Goal: Transaction & Acquisition: Book appointment/travel/reservation

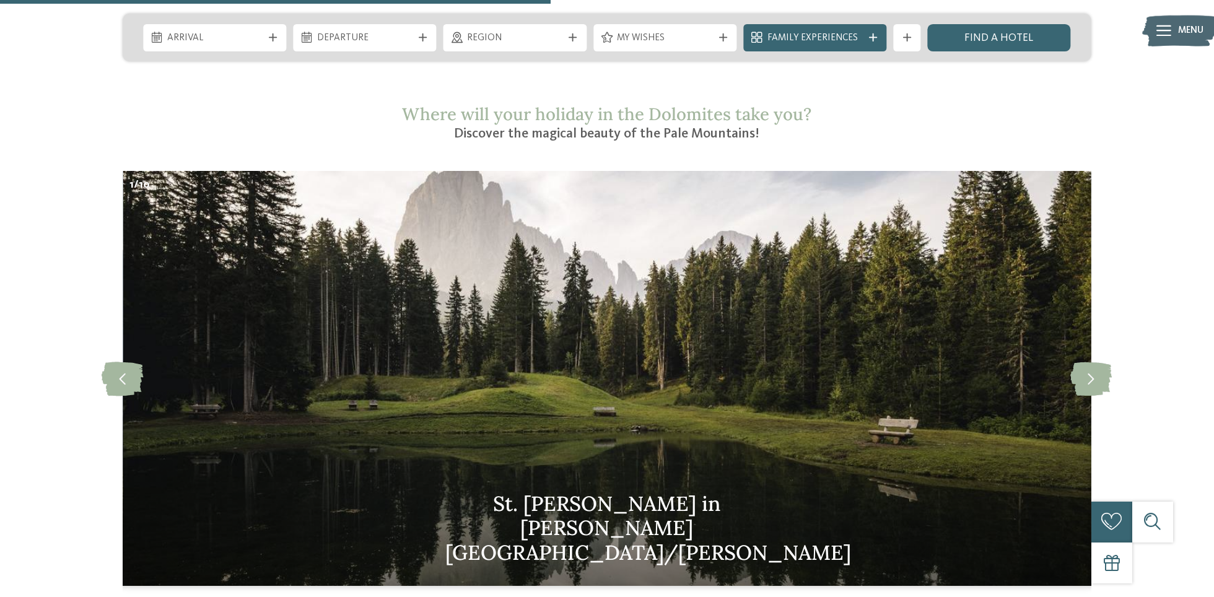
scroll to position [1259, 0]
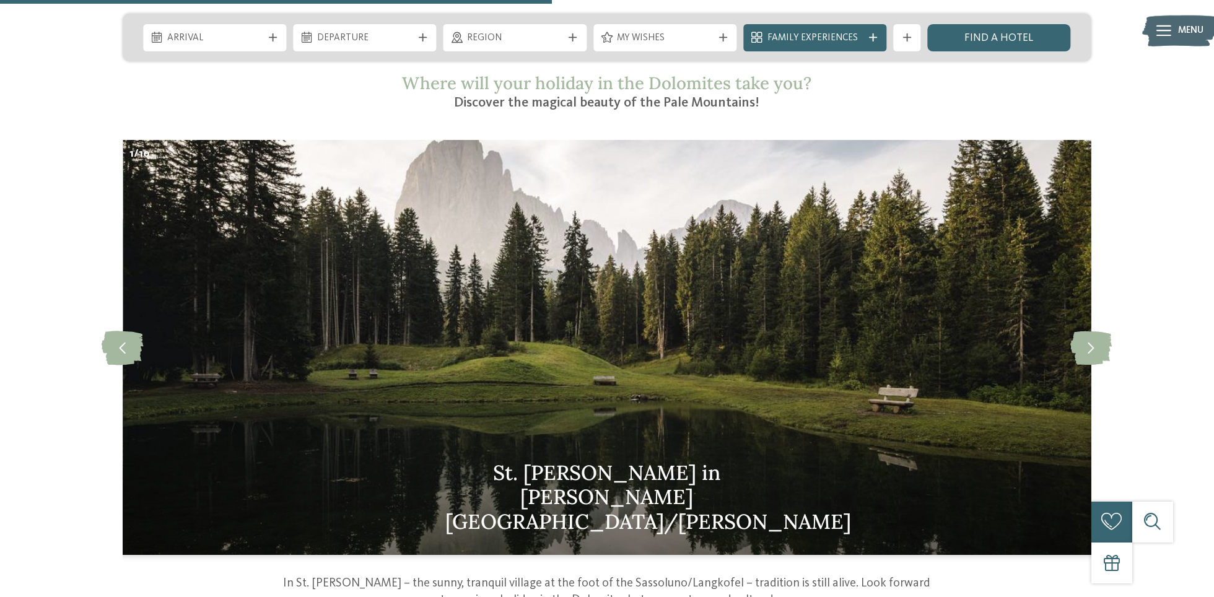
click at [750, 270] on img at bounding box center [607, 347] width 968 height 415
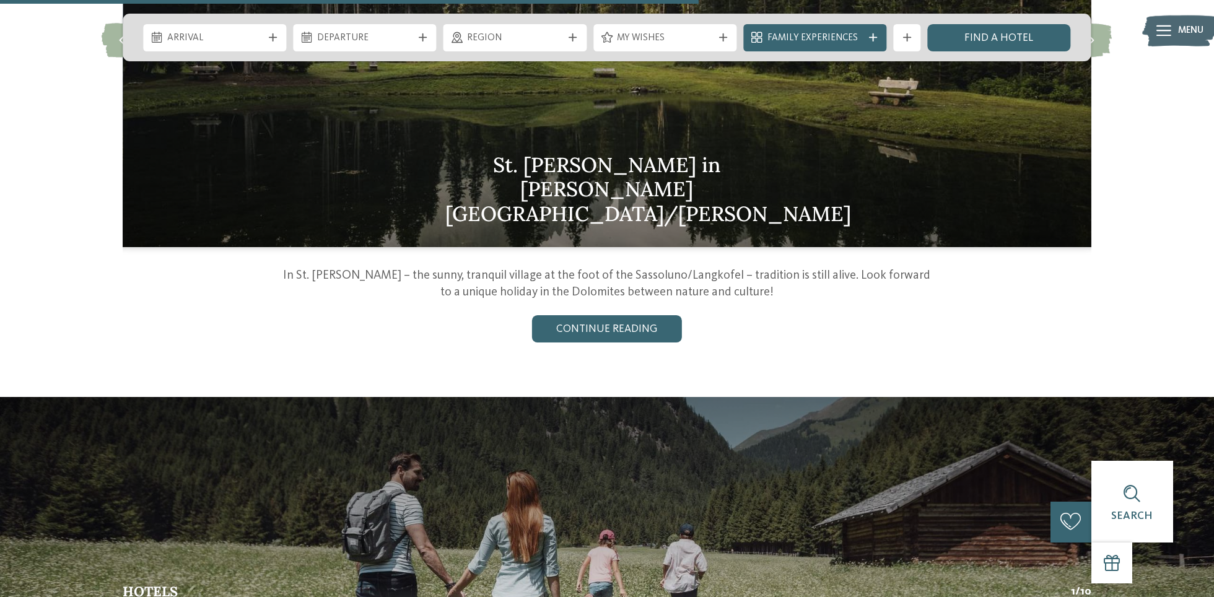
scroll to position [1497, 0]
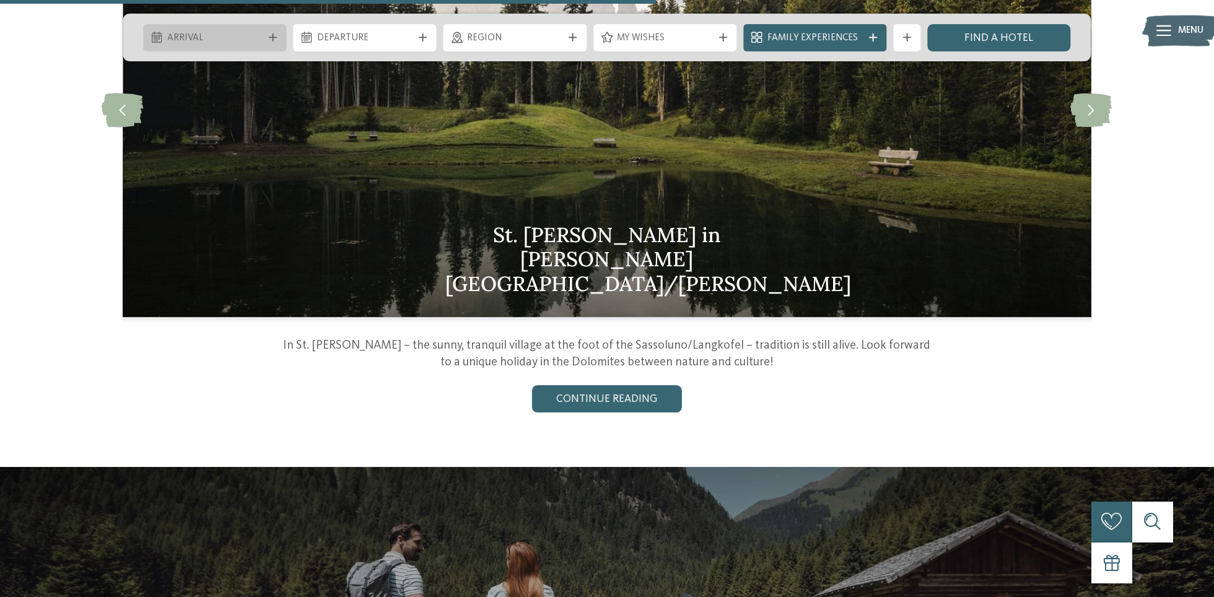
click at [221, 32] on span "Arrival" at bounding box center [214, 39] width 95 height 14
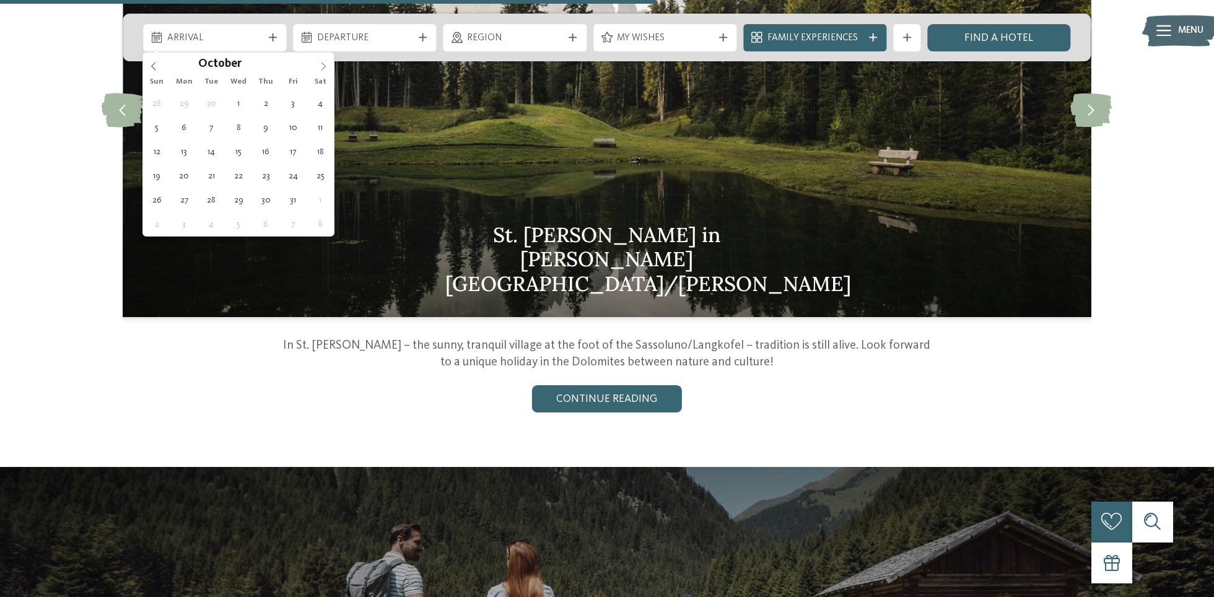
click at [327, 68] on icon at bounding box center [323, 66] width 9 height 9
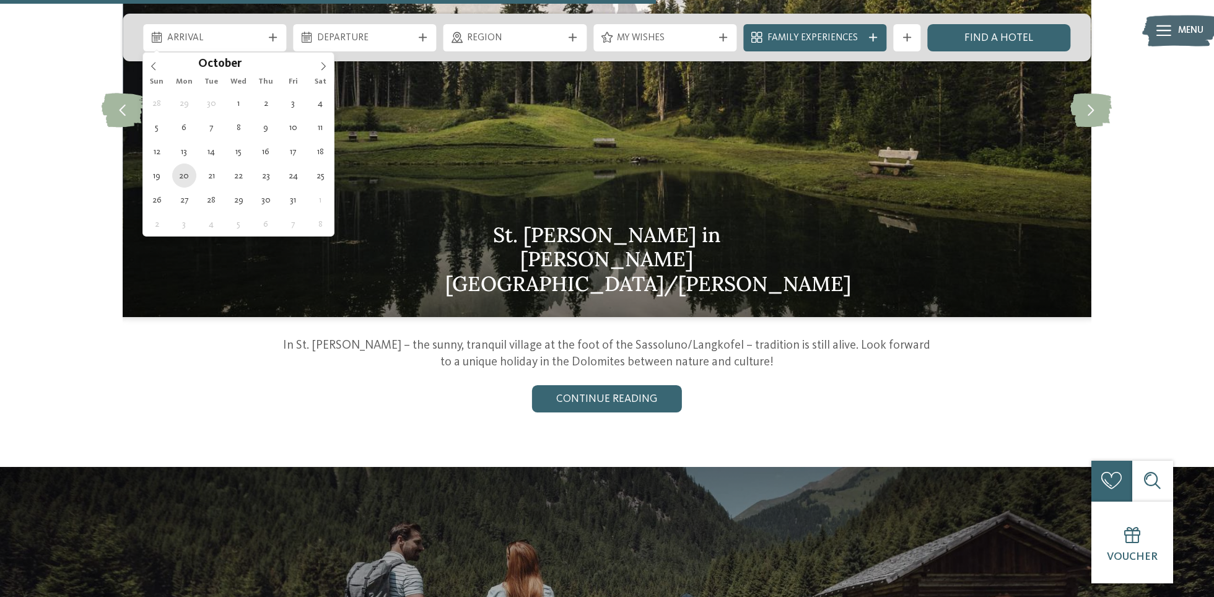
type div "20.10.2025"
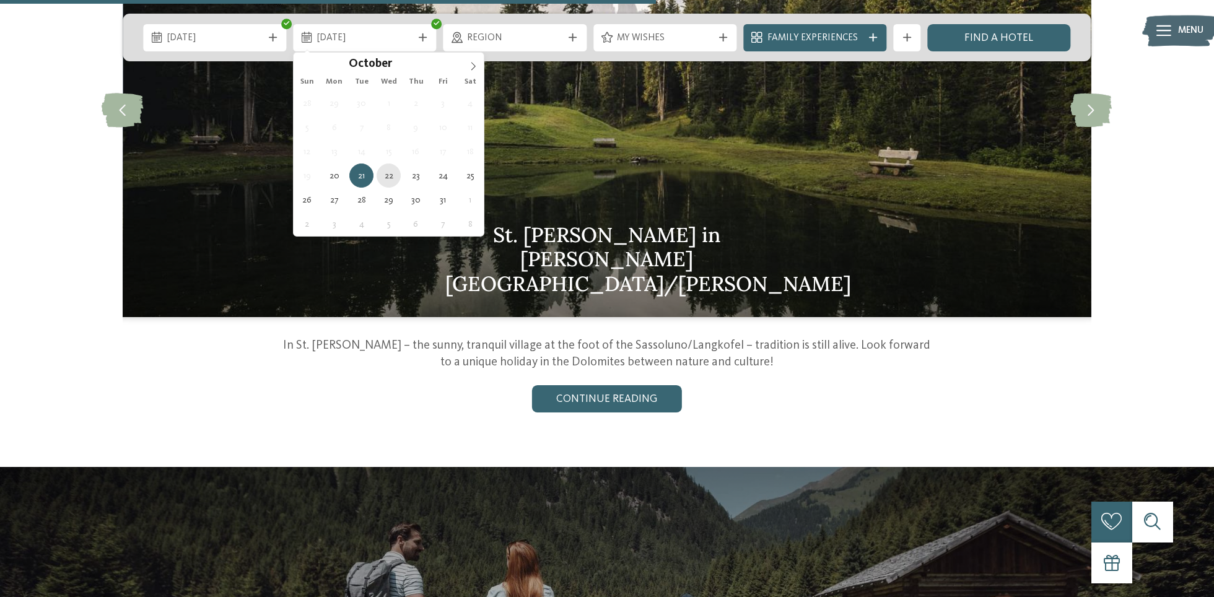
type div "22.10.2025"
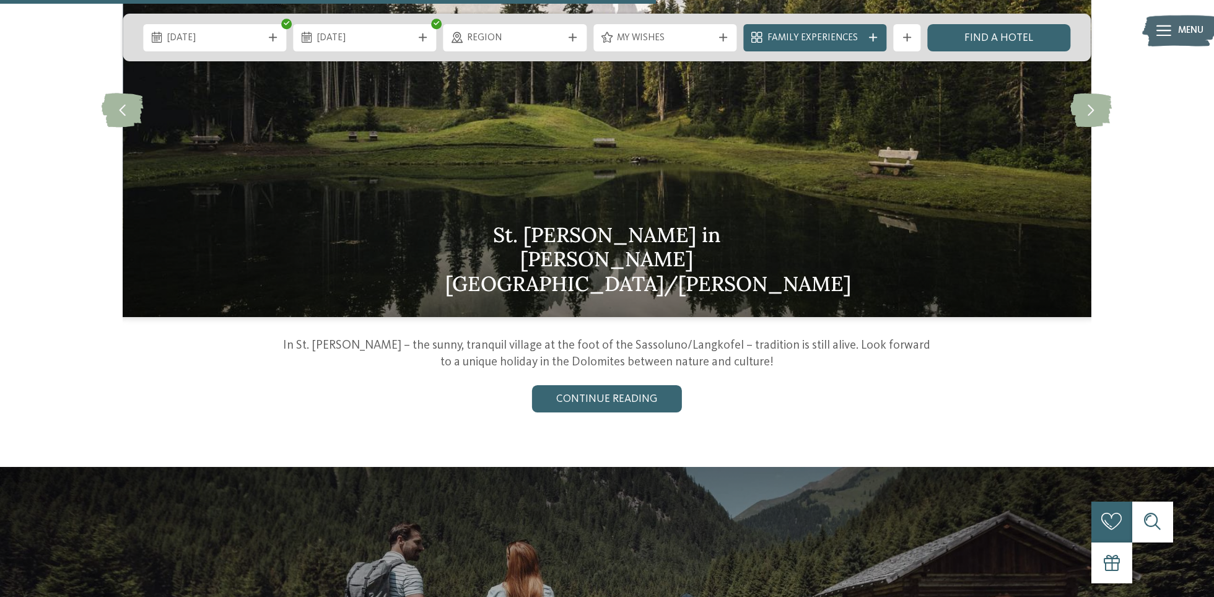
click at [380, 174] on img at bounding box center [607, 109] width 968 height 415
click at [988, 37] on link "Find a hotel" at bounding box center [999, 37] width 143 height 27
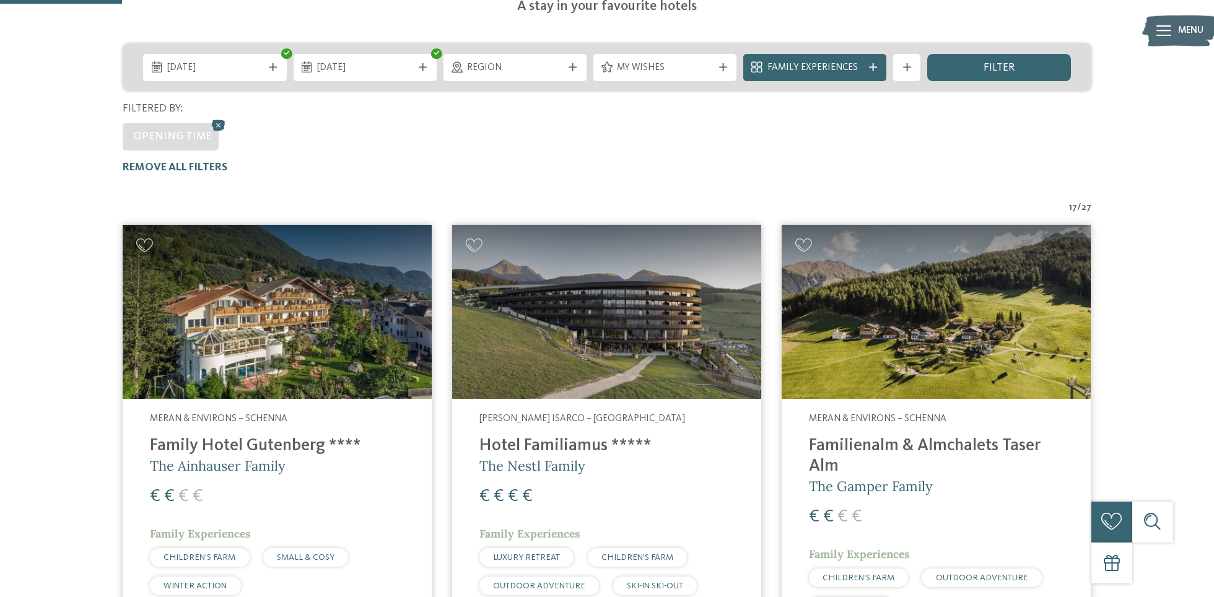
scroll to position [340, 0]
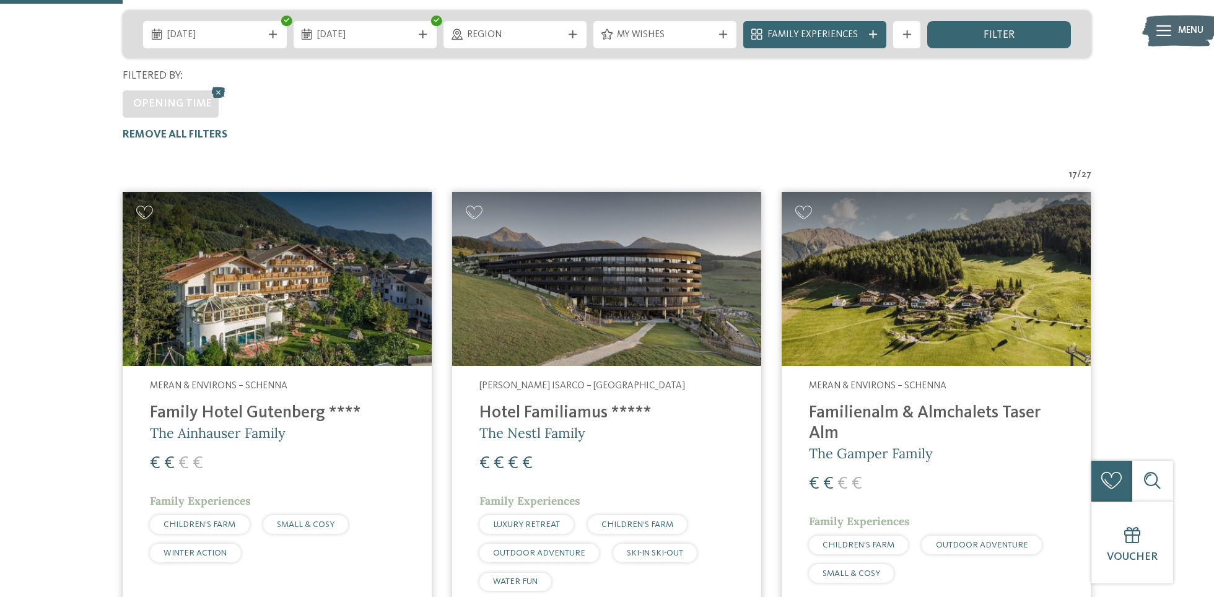
click at [688, 294] on img at bounding box center [606, 279] width 309 height 174
click at [617, 295] on img at bounding box center [606, 279] width 309 height 174
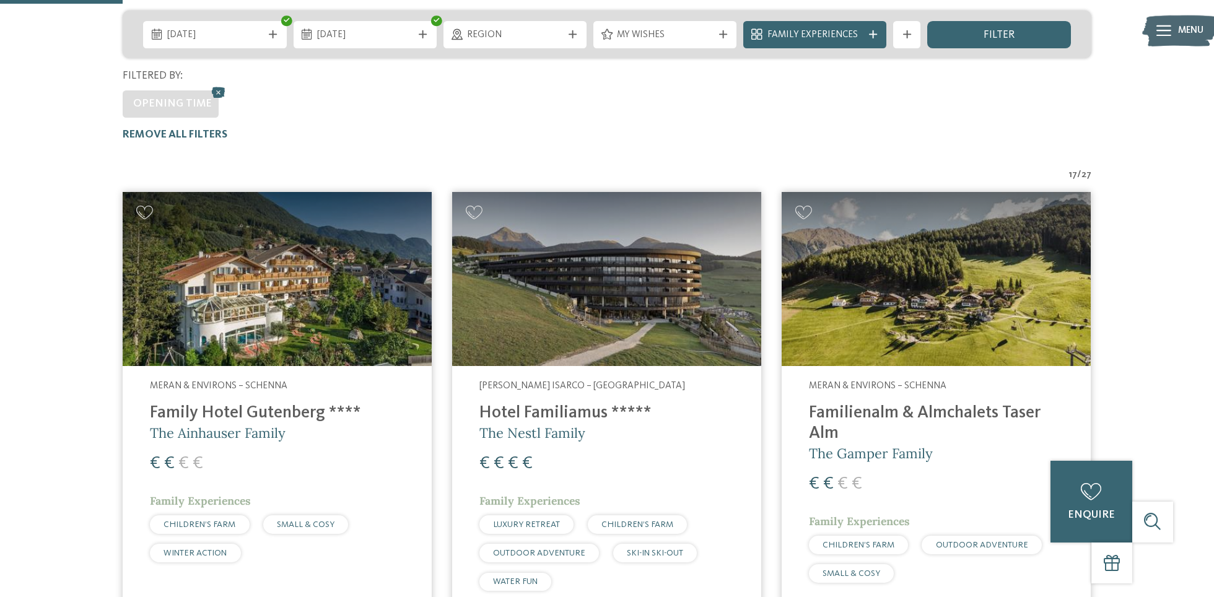
click at [535, 424] on span "The Nestl Family" at bounding box center [533, 432] width 106 height 17
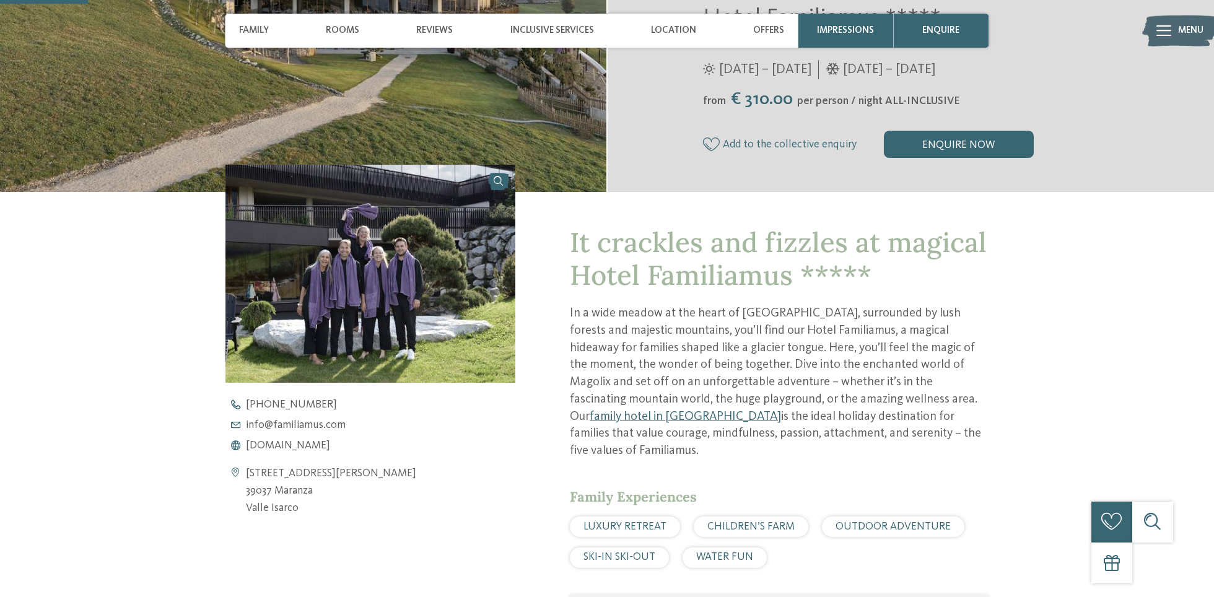
scroll to position [353, 0]
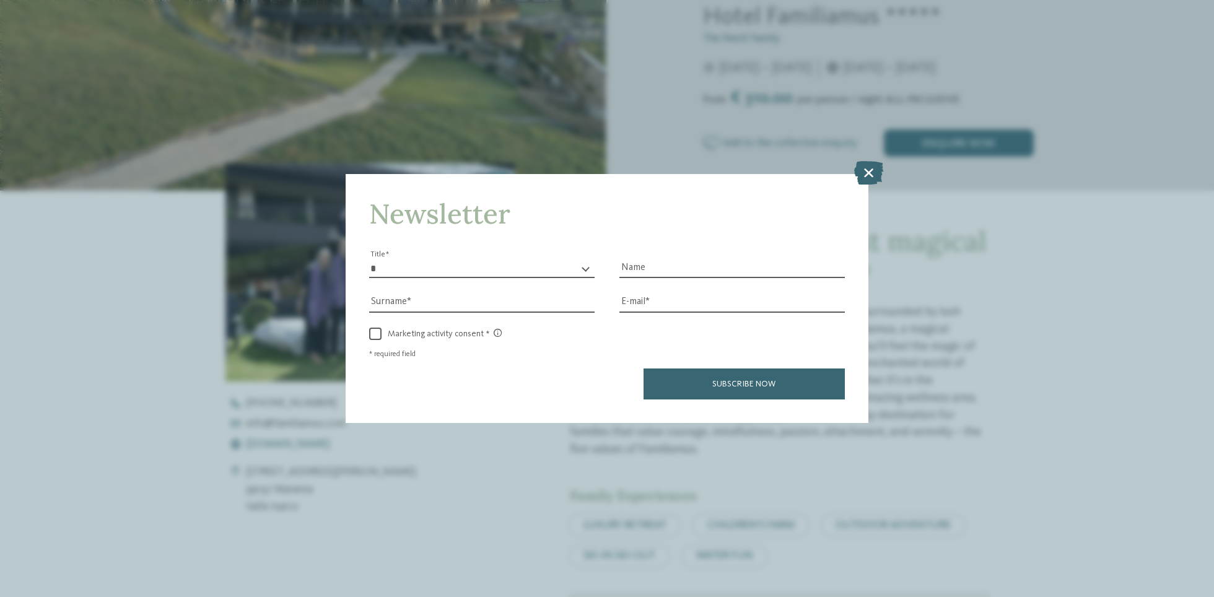
click at [323, 442] on div "Newsletter * ** ** ****** ** Title Name Surname E-mail link link" at bounding box center [607, 298] width 1214 height 597
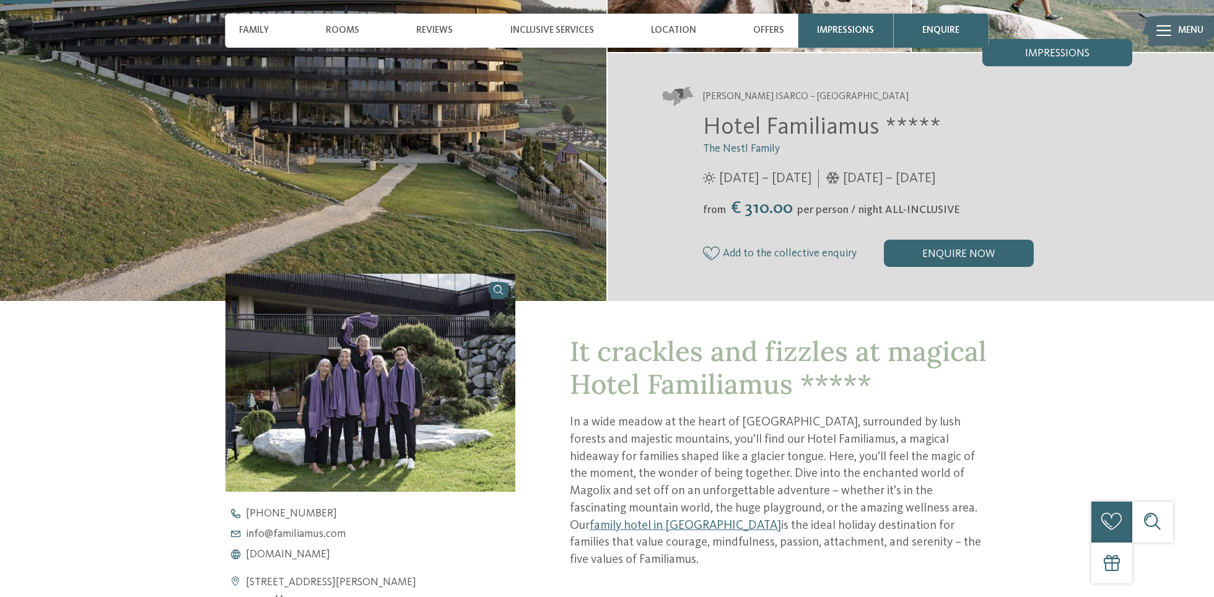
scroll to position [279, 0]
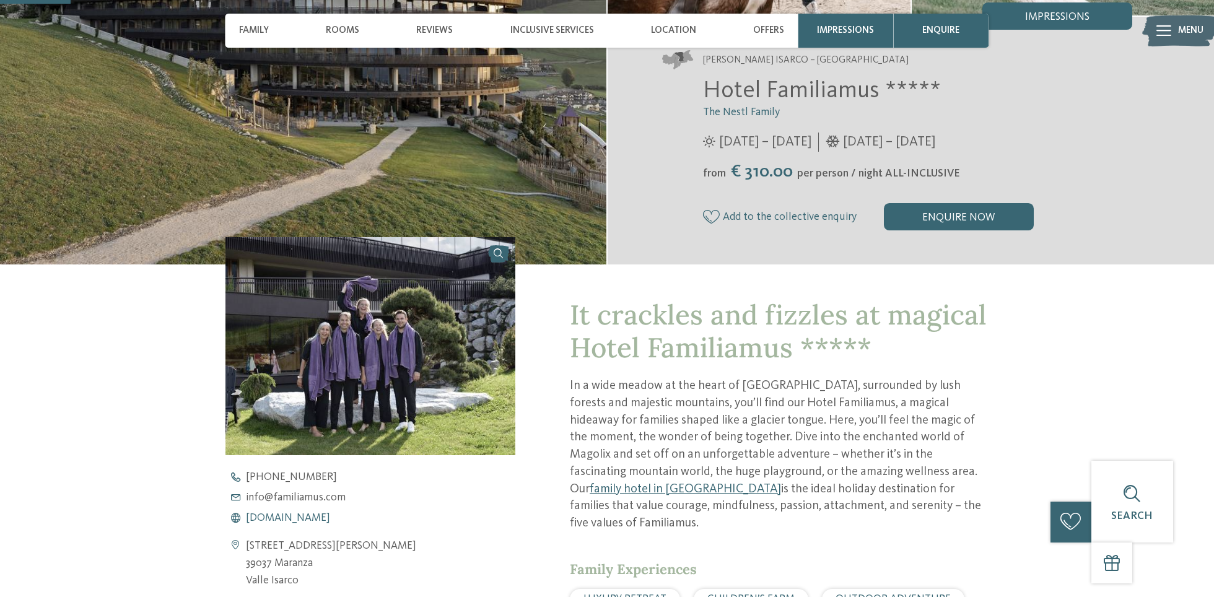
click at [298, 513] on span "[DOMAIN_NAME]" at bounding box center [288, 518] width 84 height 11
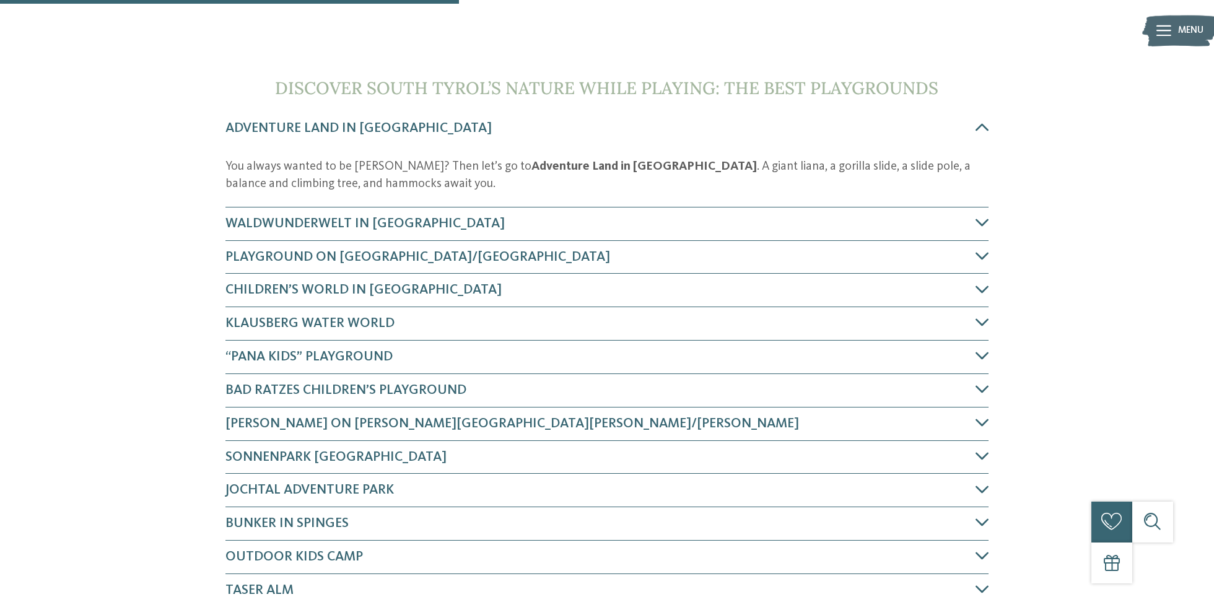
scroll to position [497, 0]
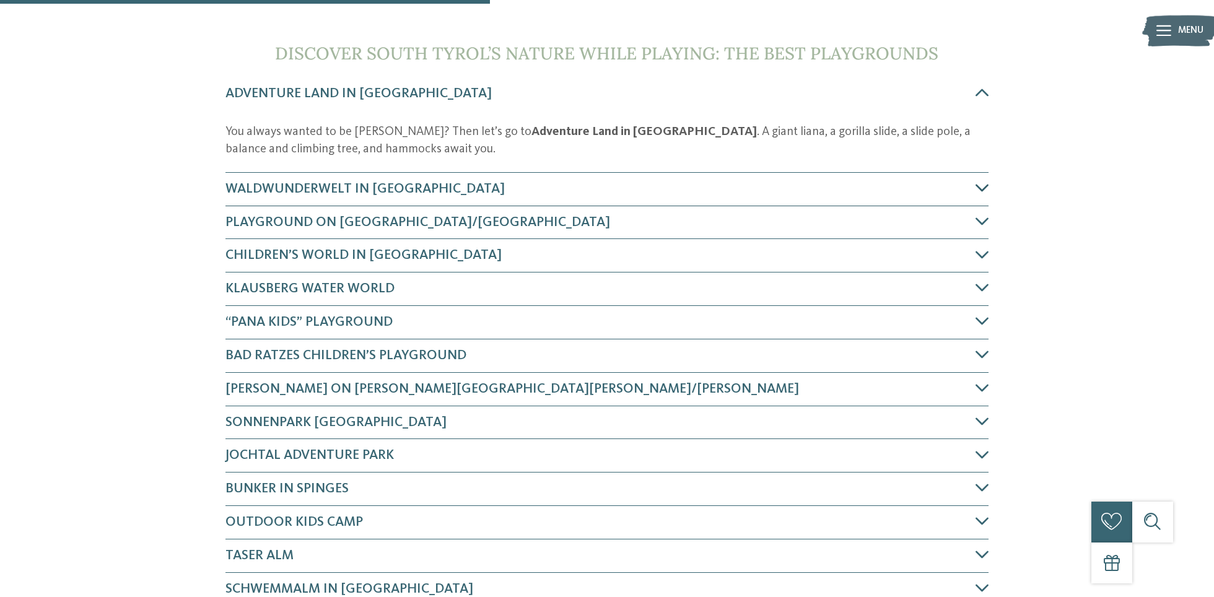
click at [944, 189] on h4 "WaldWunderWelt in Toblach" at bounding box center [601, 189] width 750 height 19
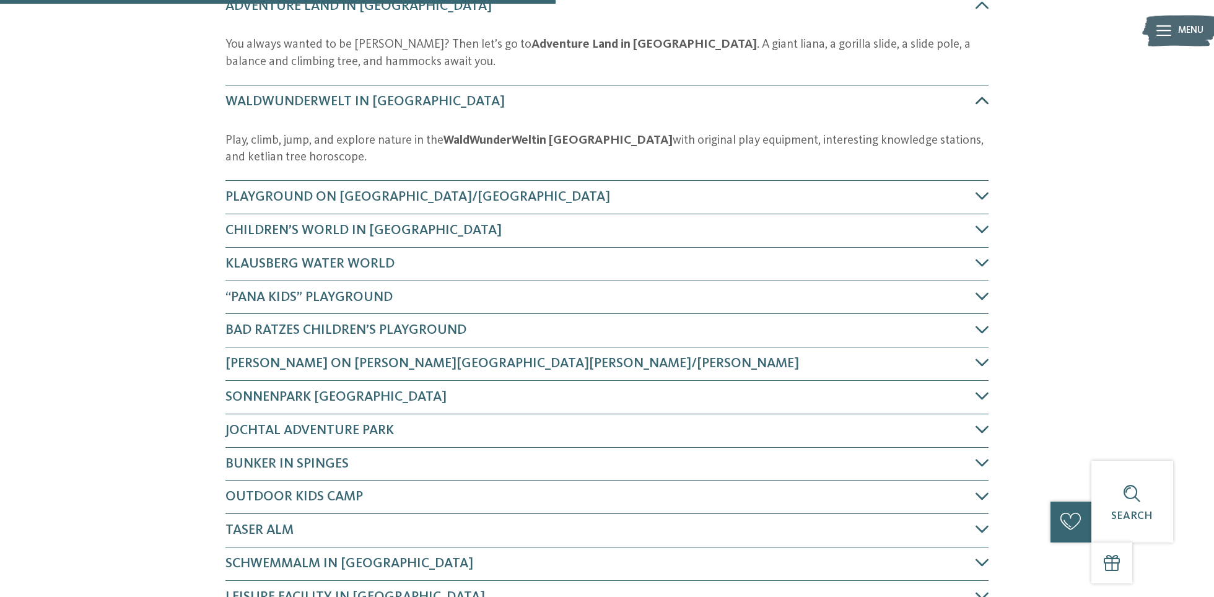
scroll to position [631, 0]
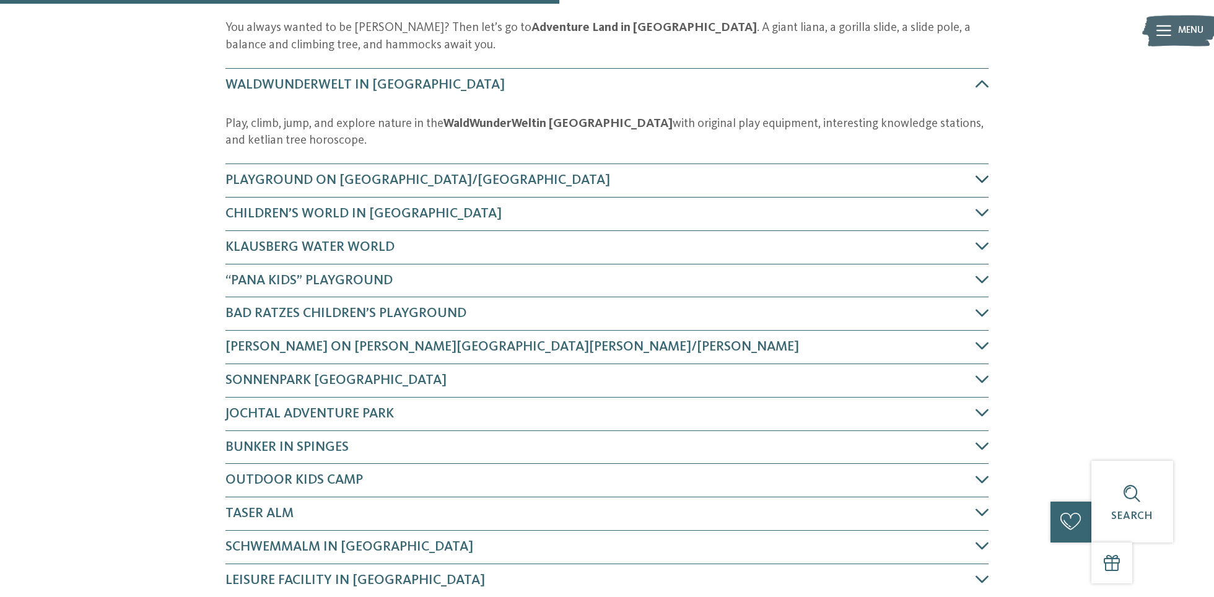
click at [874, 168] on div "Playground on Monte Baranci/Haunold" at bounding box center [608, 180] width 764 height 33
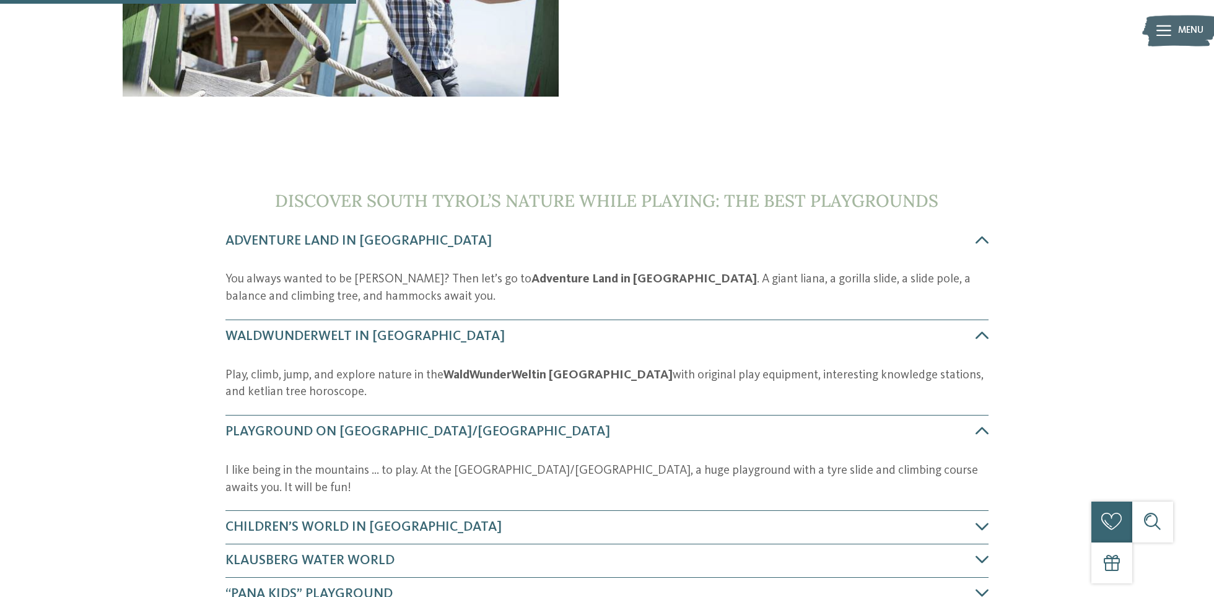
scroll to position [420, 0]
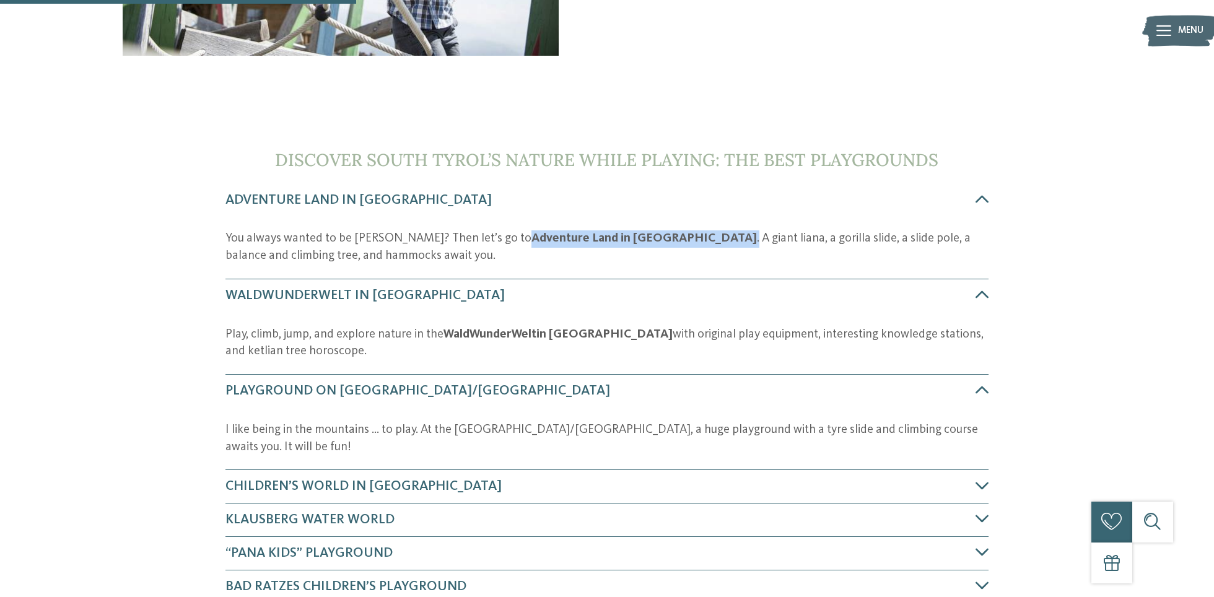
drag, startPoint x: 473, startPoint y: 241, endPoint x: 633, endPoint y: 242, distance: 159.9
click at [633, 242] on p "You always wanted to be Tarzan? Then let’s go to Adventure Land in Niederdorf .…" at bounding box center [608, 247] width 764 height 34
copy strong "Adventure Land in Niederdorf"
click at [977, 204] on icon at bounding box center [982, 199] width 14 height 14
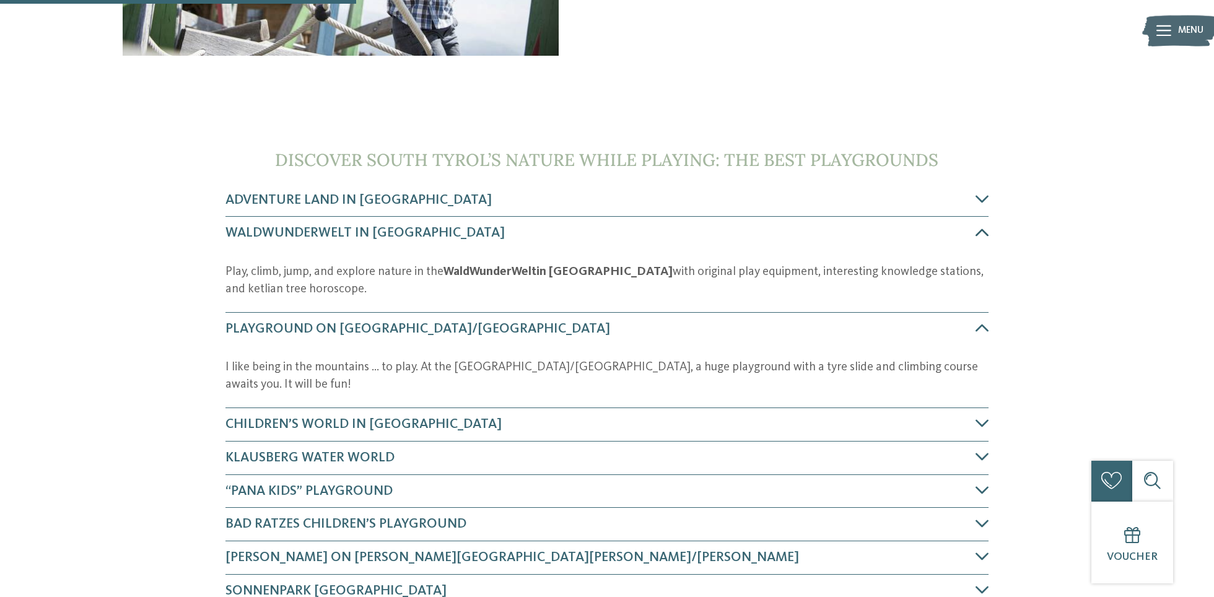
click at [988, 230] on icon at bounding box center [982, 233] width 14 height 14
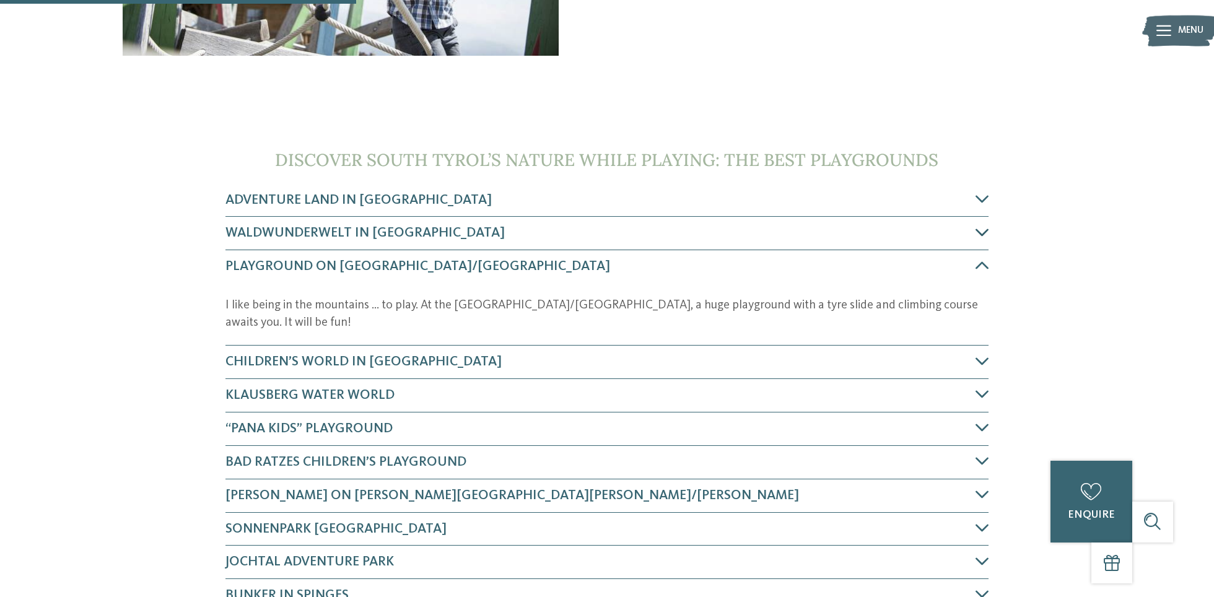
click at [985, 248] on div "WaldWunderWelt in Toblach" at bounding box center [608, 233] width 764 height 33
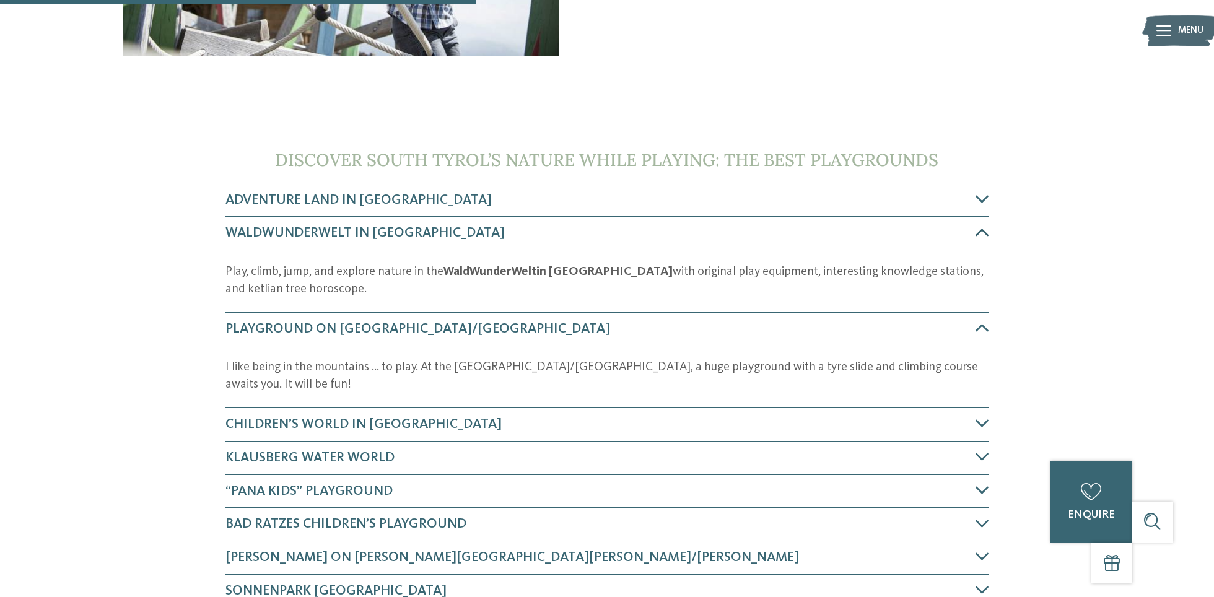
scroll to position [569, 0]
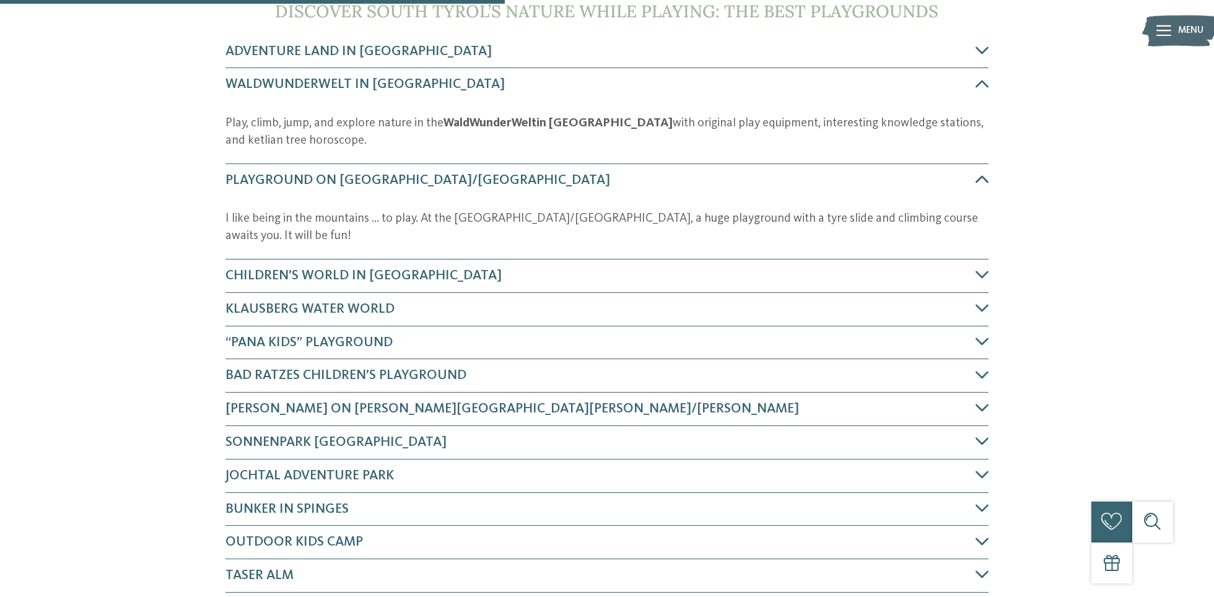
click at [978, 189] on div "Playground on Monte Baranci/Haunold" at bounding box center [608, 180] width 764 height 33
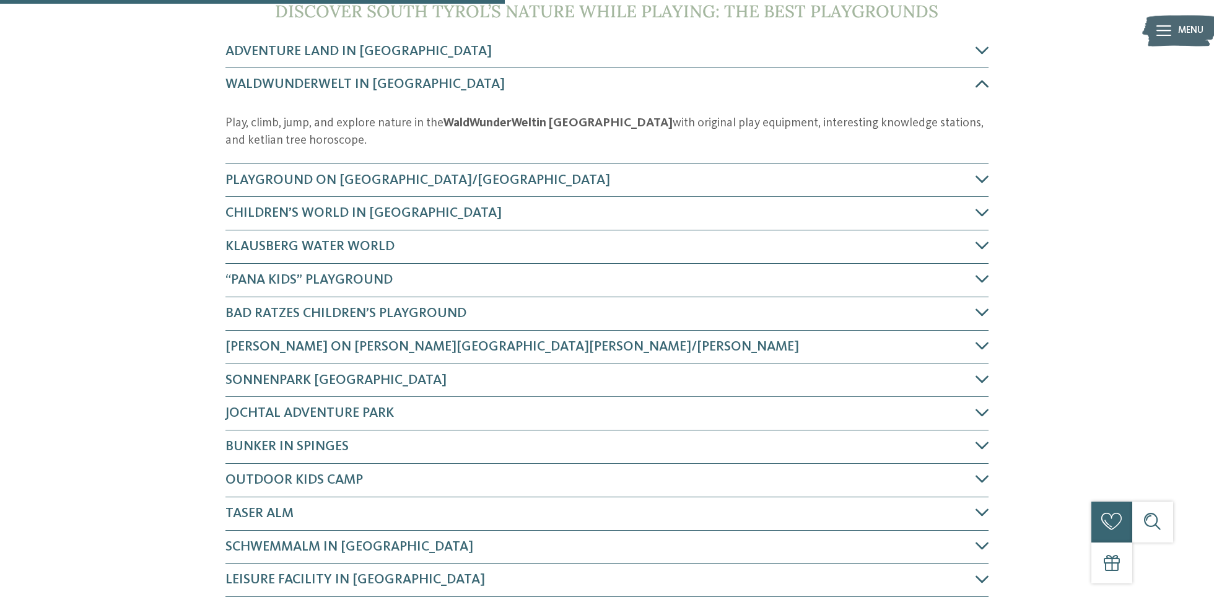
click at [976, 77] on icon at bounding box center [982, 84] width 14 height 14
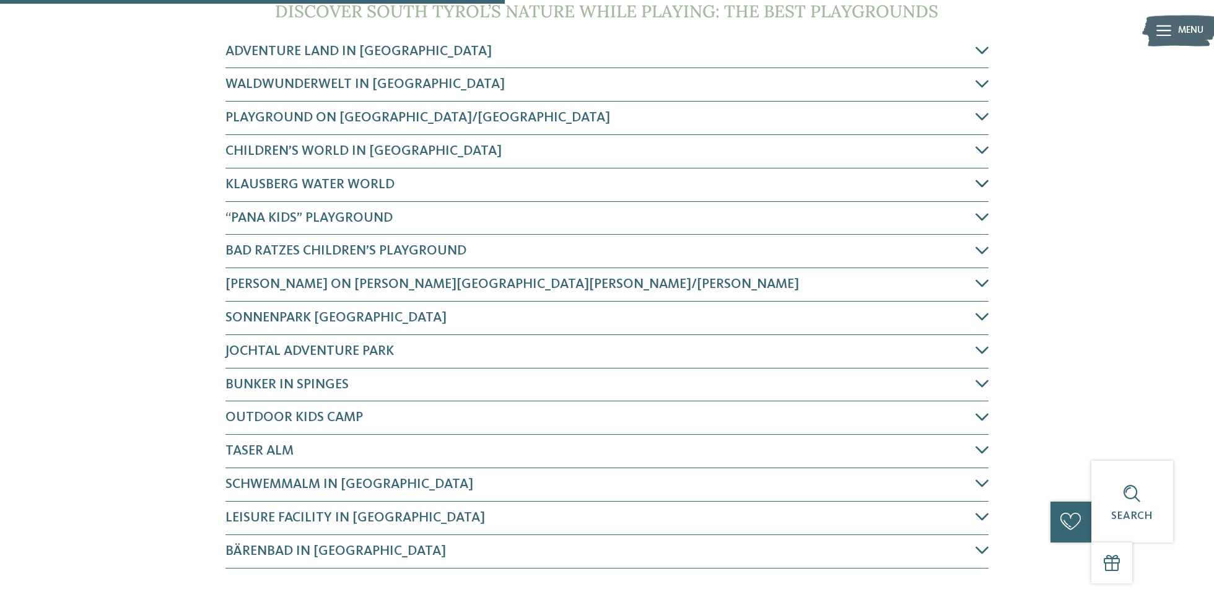
click at [987, 181] on icon at bounding box center [982, 184] width 14 height 14
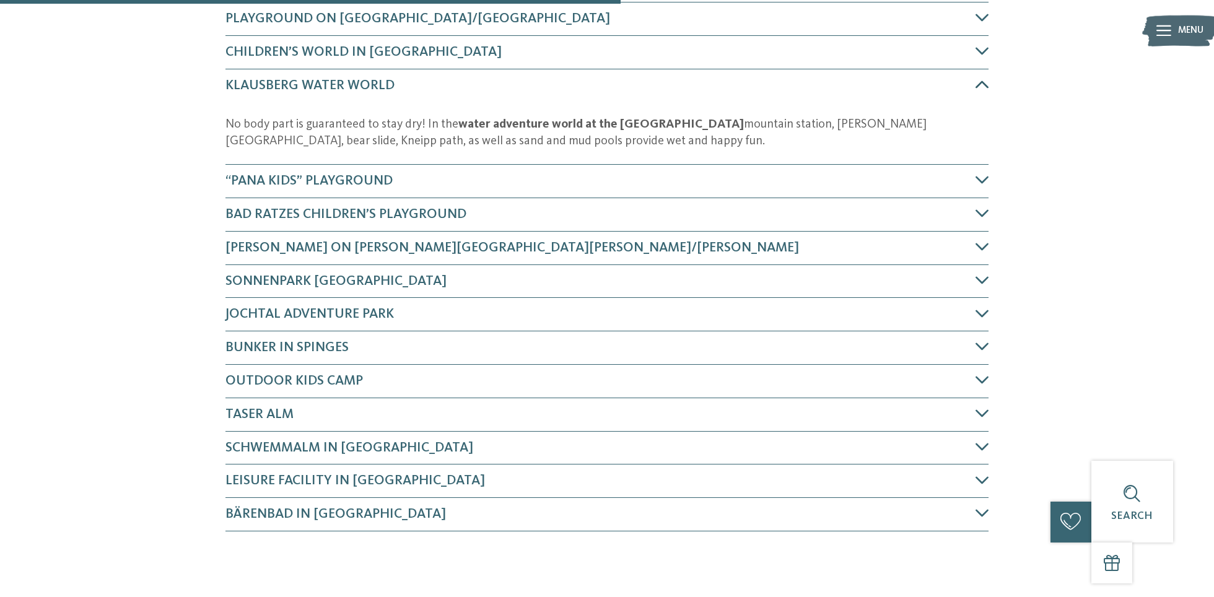
scroll to position [668, 0]
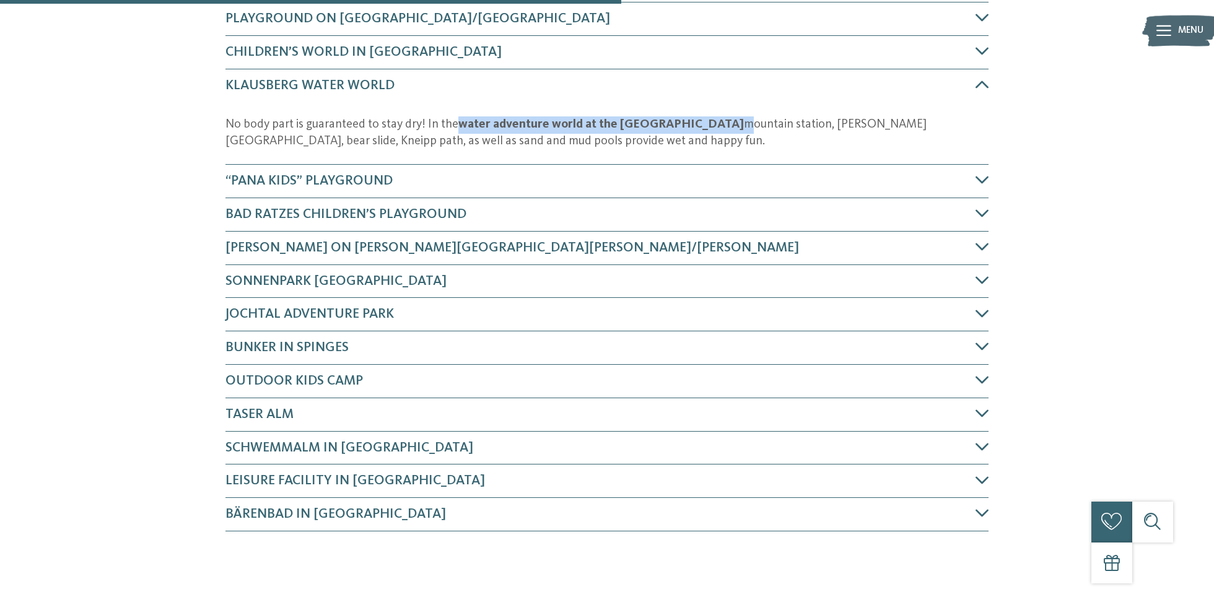
drag, startPoint x: 673, startPoint y: 121, endPoint x: 464, endPoint y: 122, distance: 208.8
click at [464, 122] on p "No body part is guaranteed to stay dry! In the water adventure world at the Kla…" at bounding box center [608, 133] width 764 height 34
copy p "ater adventure world at the Klausberg"
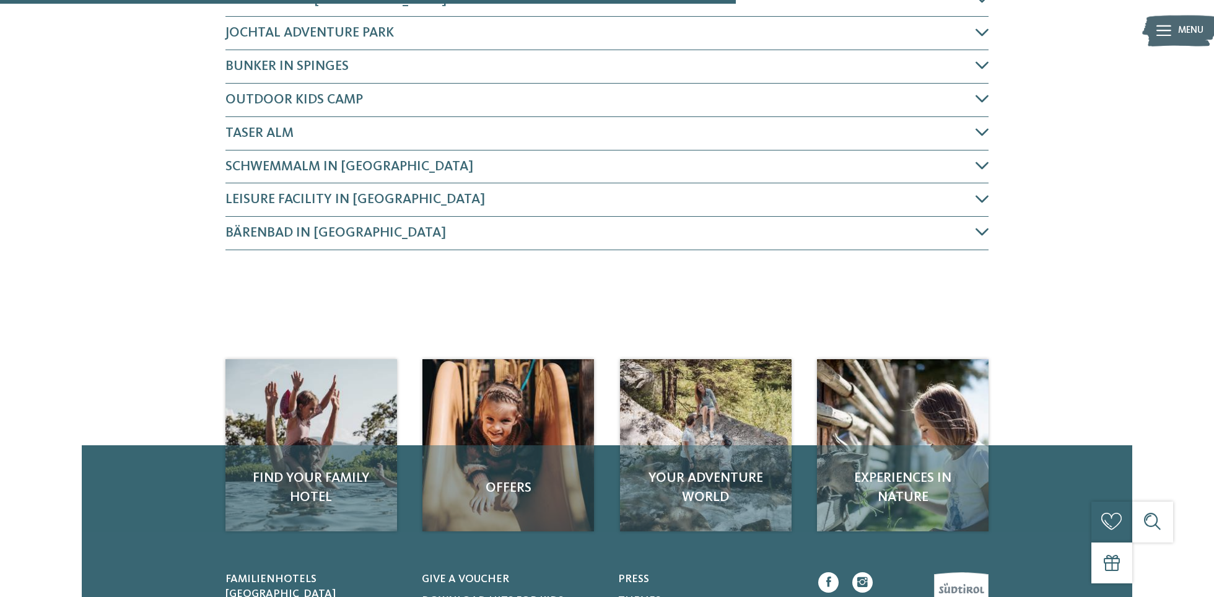
scroll to position [950, 0]
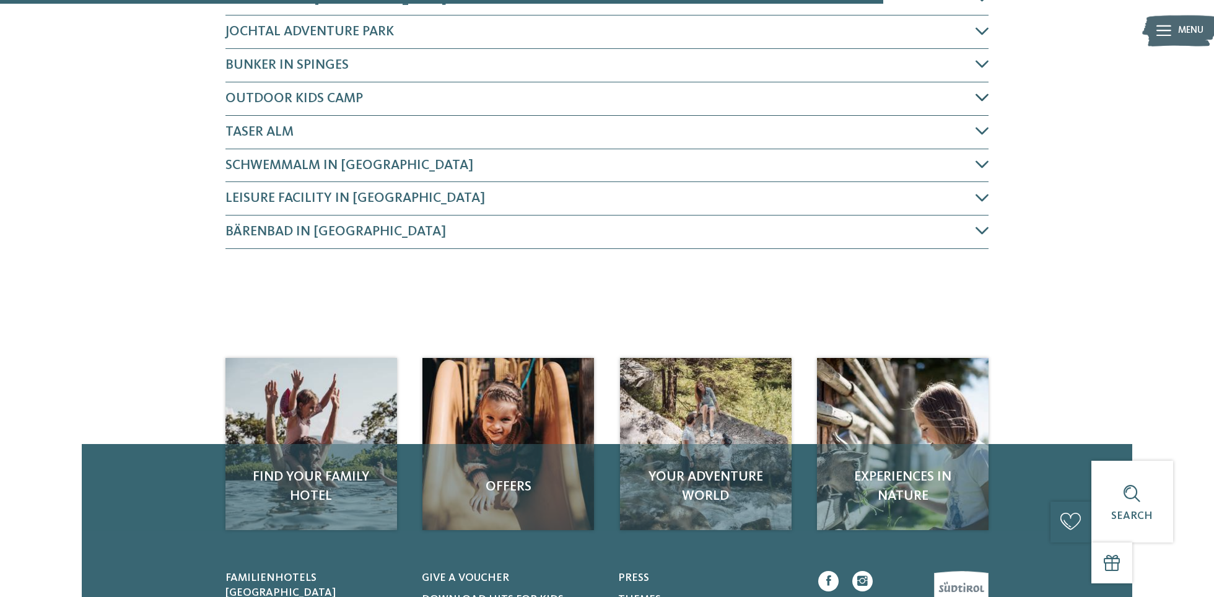
click at [984, 90] on icon at bounding box center [982, 97] width 14 height 14
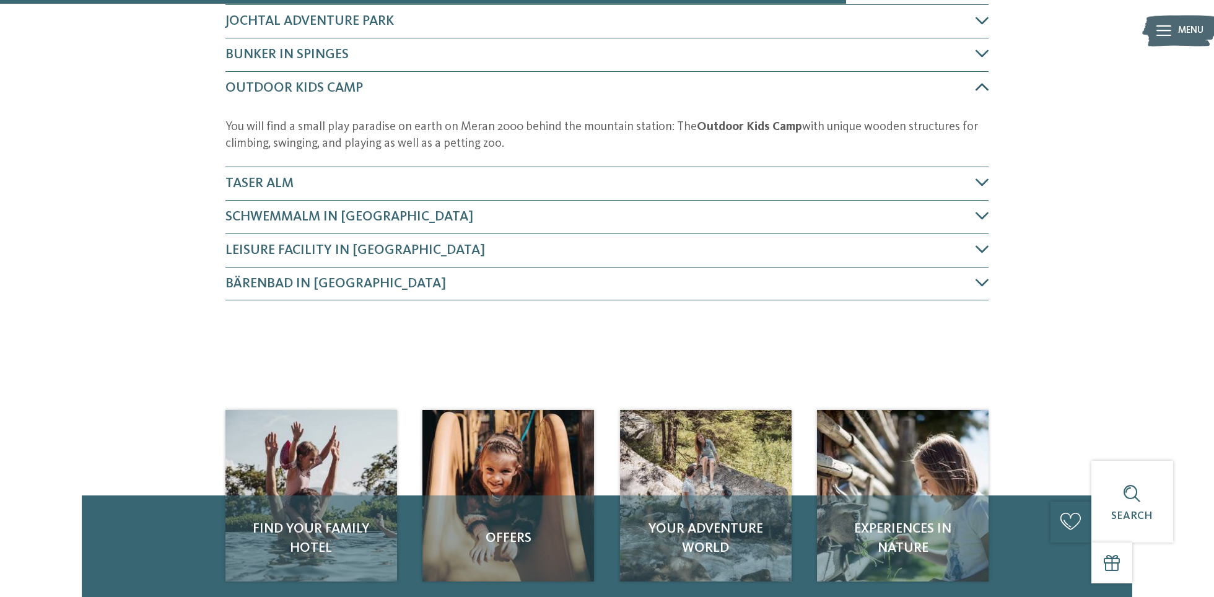
scroll to position [962, 0]
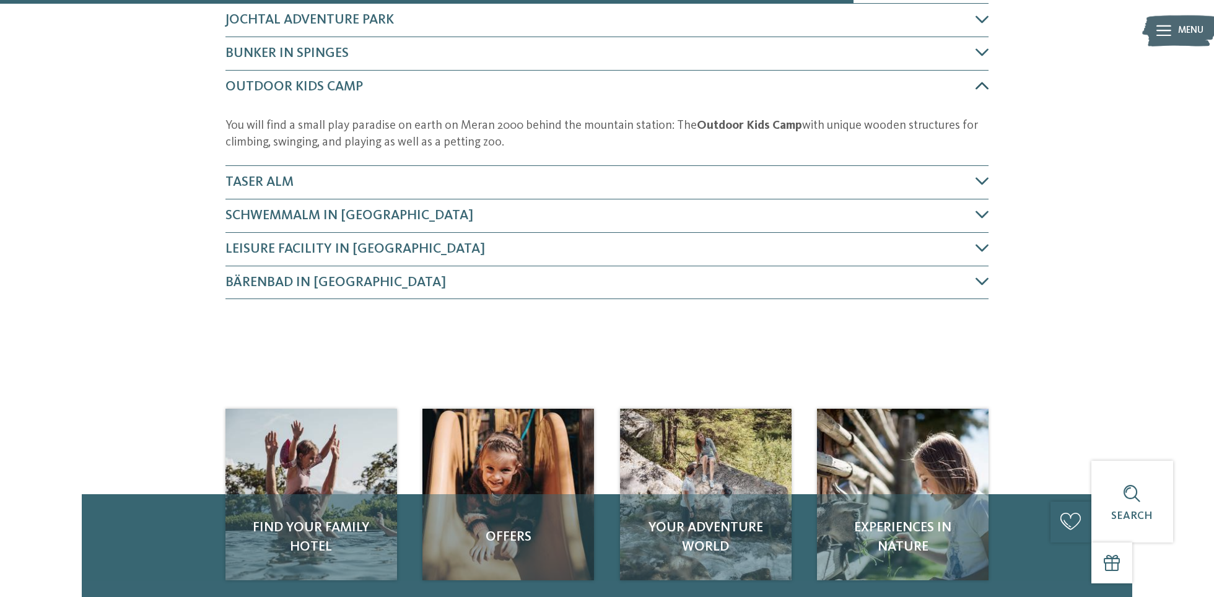
click at [984, 89] on icon at bounding box center [982, 86] width 14 height 14
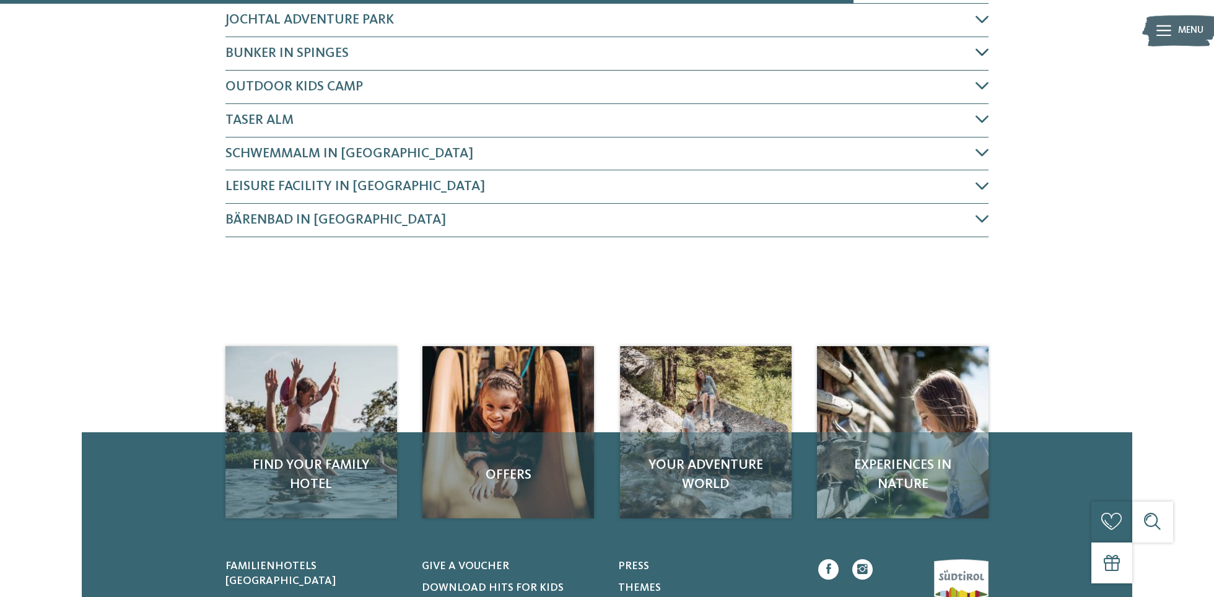
click at [983, 63] on div "Bunker in Spinges" at bounding box center [608, 53] width 764 height 33
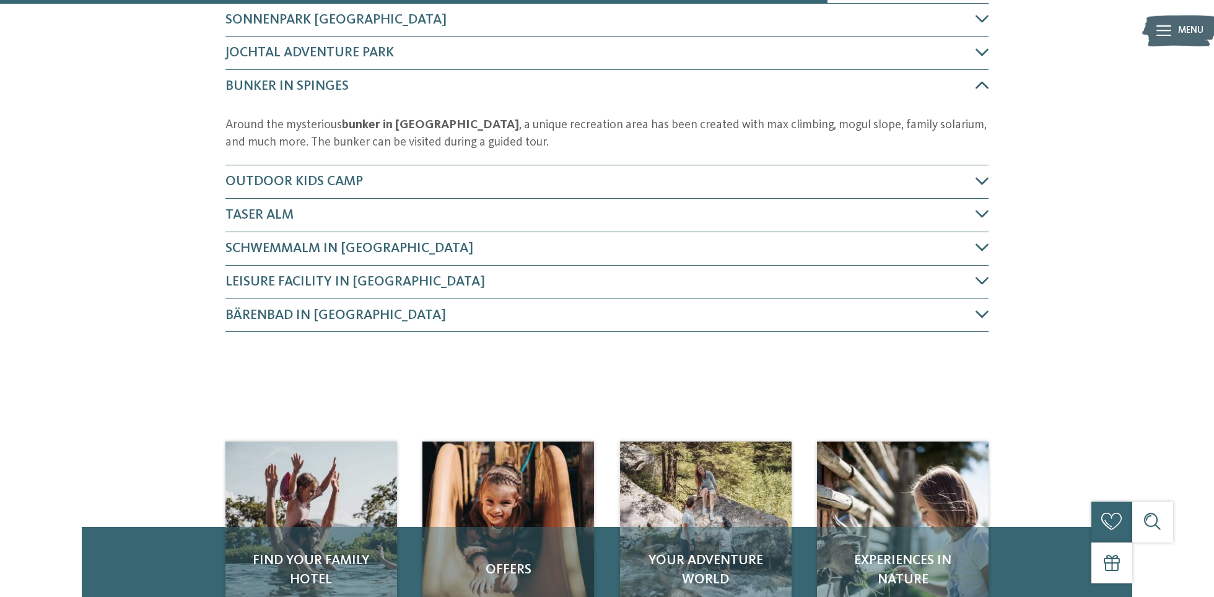
scroll to position [929, 0]
